Goal: Task Accomplishment & Management: Complete application form

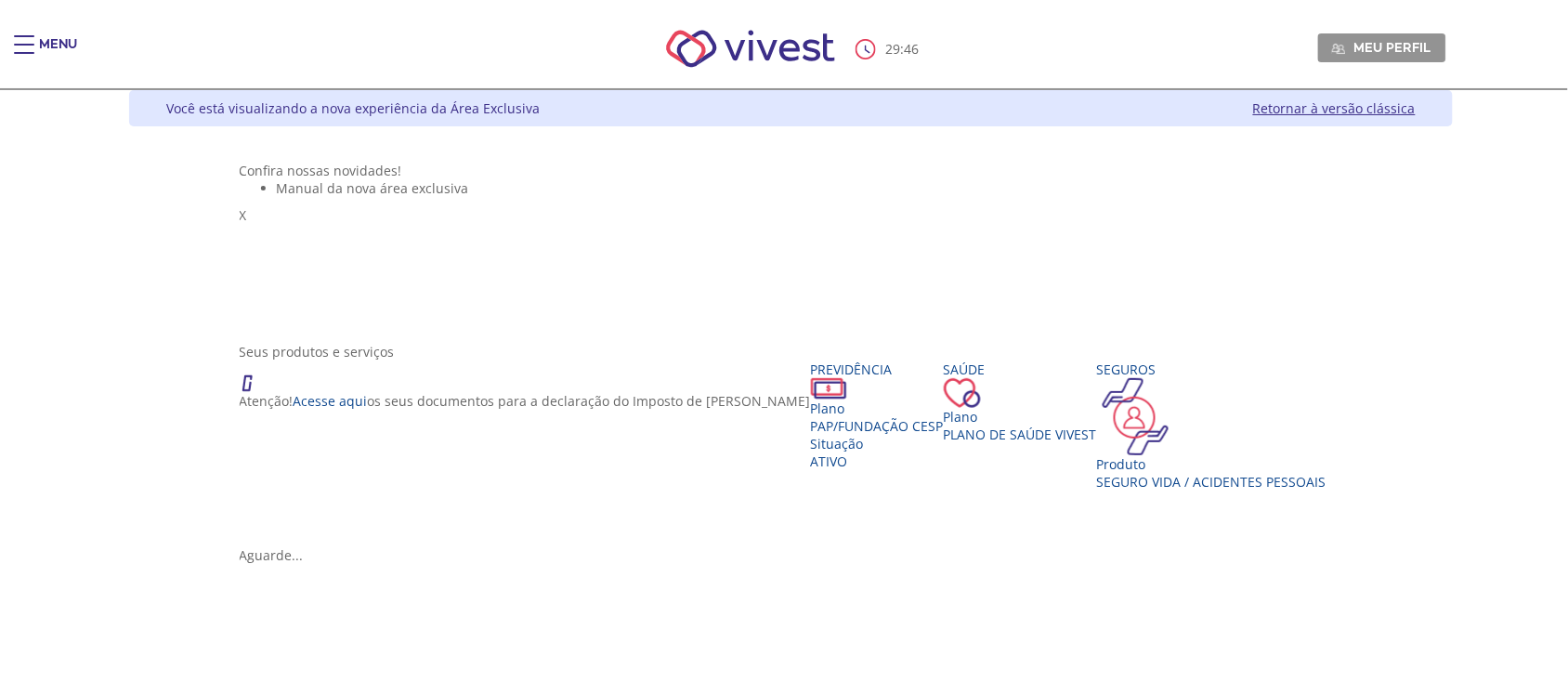
click at [61, 47] on div "Menu" at bounding box center [57, 53] width 38 height 37
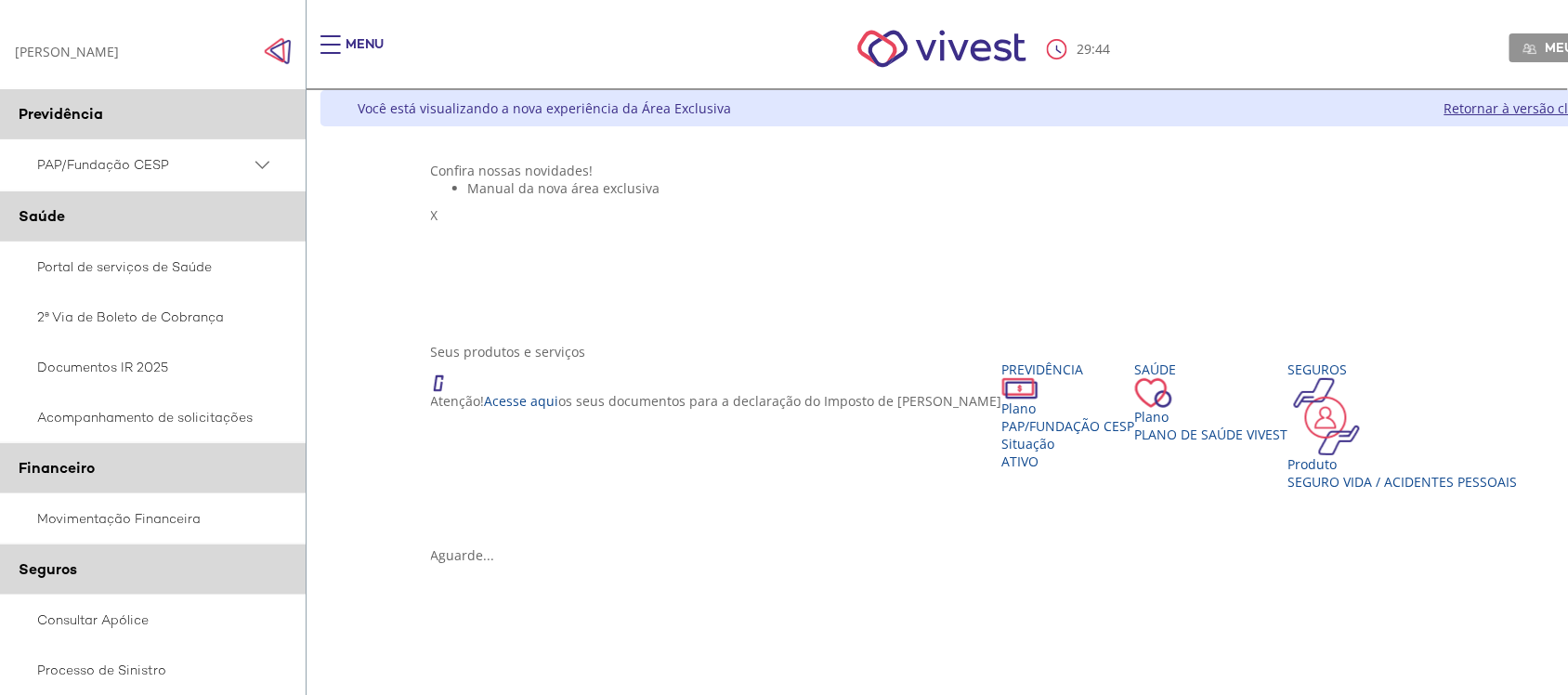
scroll to position [353, 0]
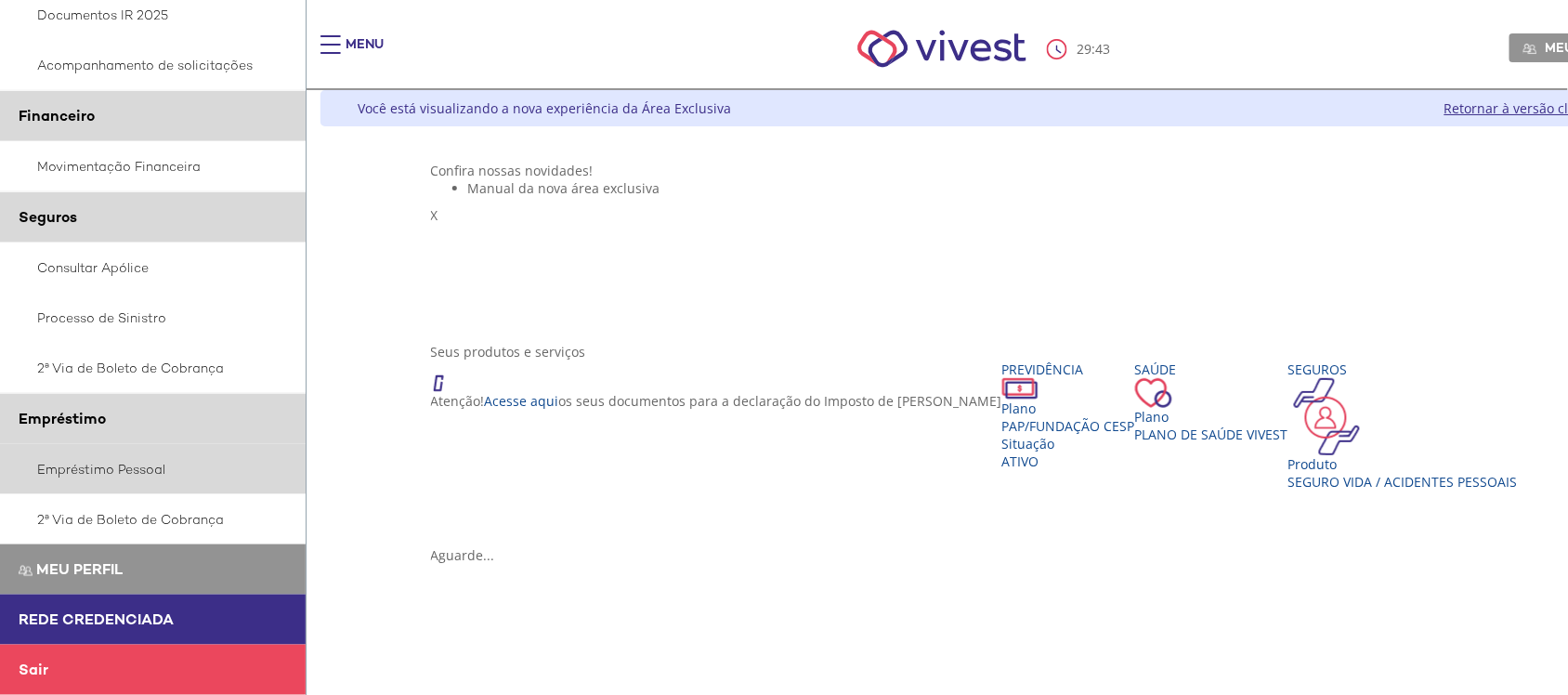
click at [121, 468] on link "Empréstimo Pessoal" at bounding box center [153, 469] width 307 height 50
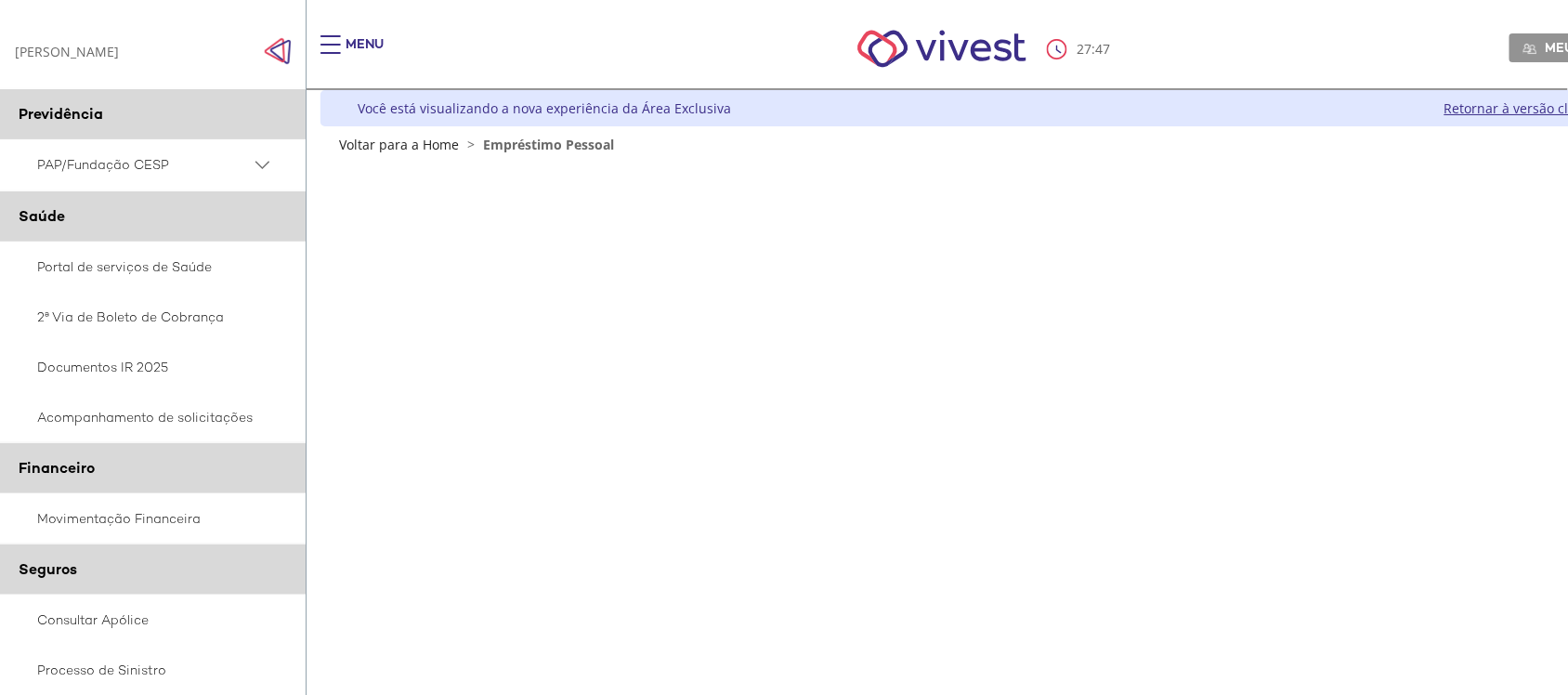
scroll to position [348, 0]
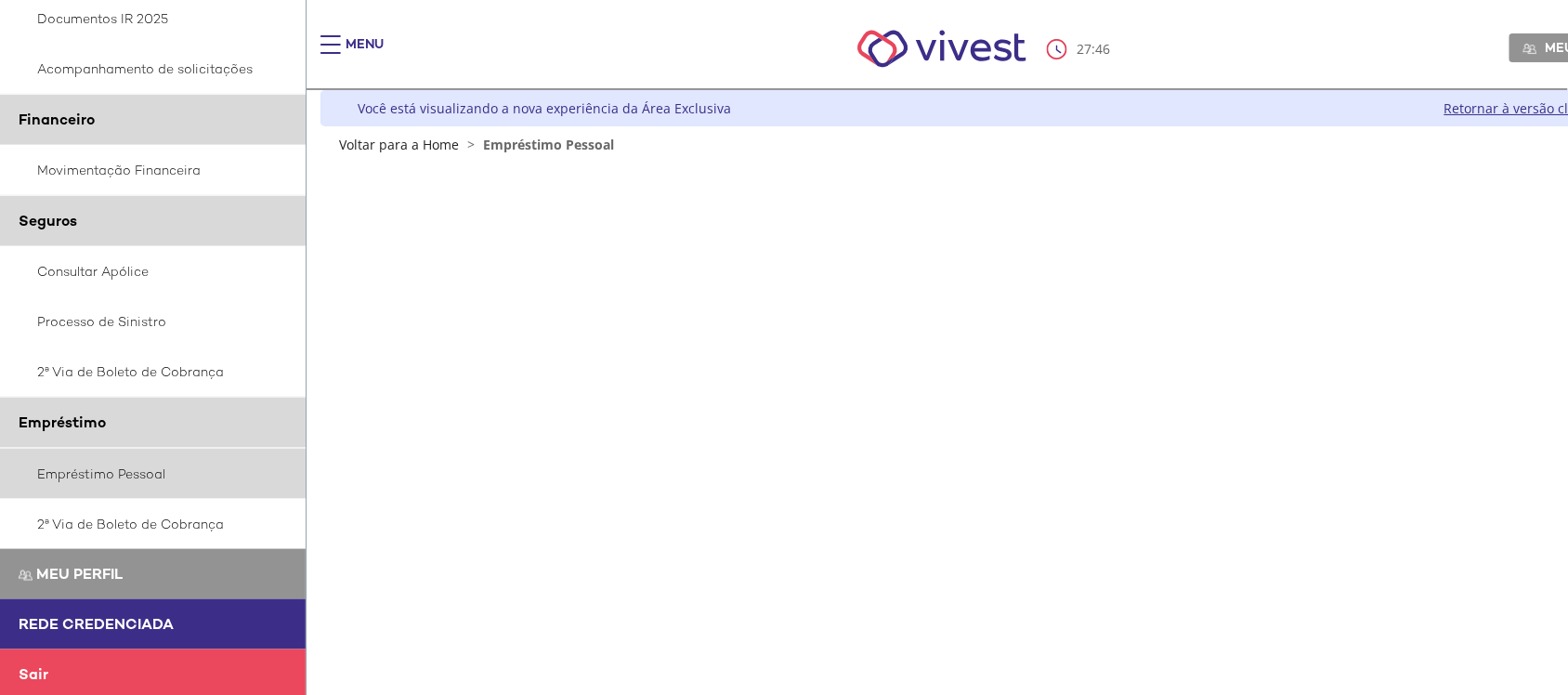
click at [113, 467] on link "Empréstimo Pessoal" at bounding box center [153, 474] width 307 height 50
click at [112, 467] on link "Empréstimo Pessoal" at bounding box center [153, 474] width 307 height 50
